Goal: Task Accomplishment & Management: Manage account settings

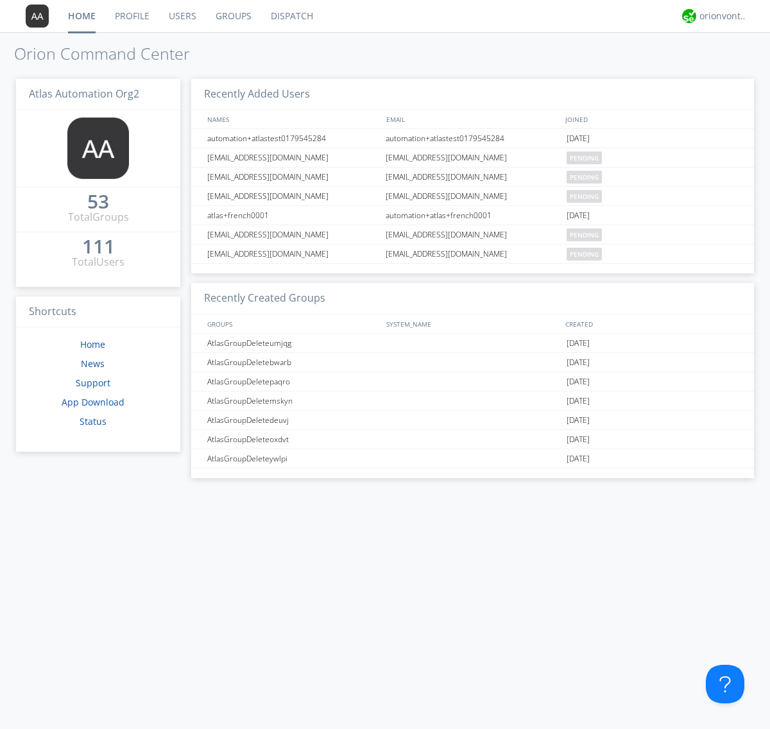
click at [232, 16] on link "Groups" at bounding box center [233, 16] width 55 height 32
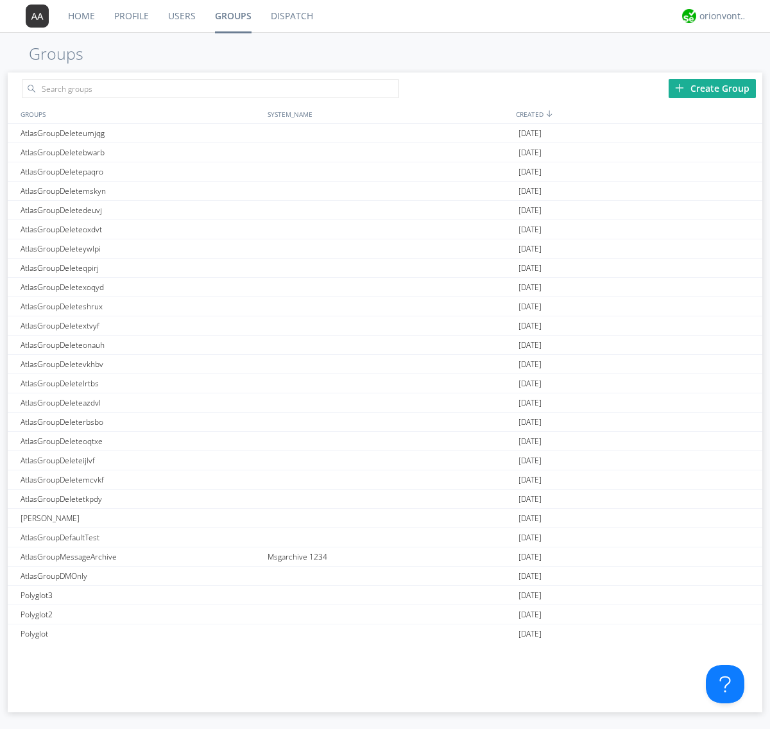
click at [712, 88] on div "Create Group" at bounding box center [712, 88] width 87 height 19
click at [232, 16] on link "Groups" at bounding box center [233, 16] width 56 height 32
type input "AtlasGroupDeletepkpnc"
click at [141, 133] on div "AtlasGroupDeletepkpnc" at bounding box center [140, 133] width 247 height 19
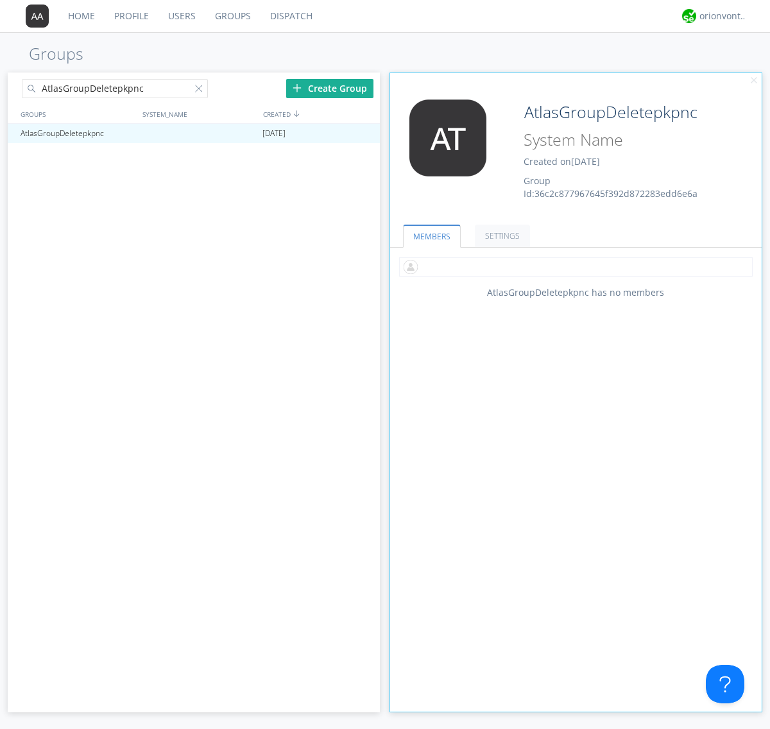
click at [576, 266] on input "text" at bounding box center [576, 266] width 354 height 19
type input "automation+atlas0005+org2"
click at [573, 266] on input "text" at bounding box center [576, 266] width 354 height 19
type input "automation+atlas0004+org2"
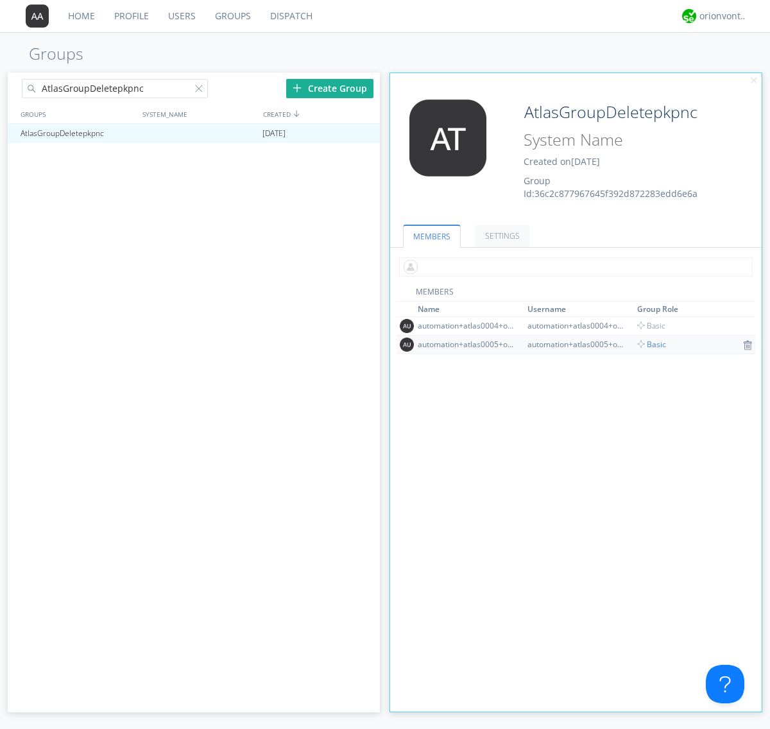
click at [573, 266] on input "text" at bounding box center [576, 266] width 354 height 19
click at [647, 344] on span "Basic" at bounding box center [651, 344] width 29 height 11
click at [573, 266] on input "text" at bounding box center [576, 266] width 354 height 19
click at [647, 325] on span "Basic" at bounding box center [651, 325] width 29 height 11
click at [363, 133] on div at bounding box center [363, 133] width 13 height 10
